Goal: Task Accomplishment & Management: Use online tool/utility

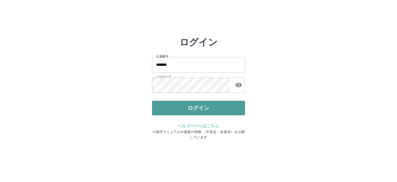
click at [197, 106] on button "ログイン" at bounding box center [198, 108] width 93 height 15
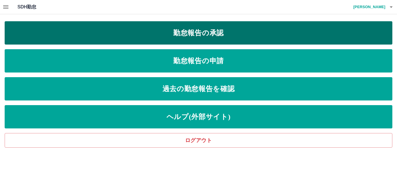
click at [206, 40] on link "勤怠報告の承認" at bounding box center [199, 32] width 388 height 23
